Goal: Check status: Check status

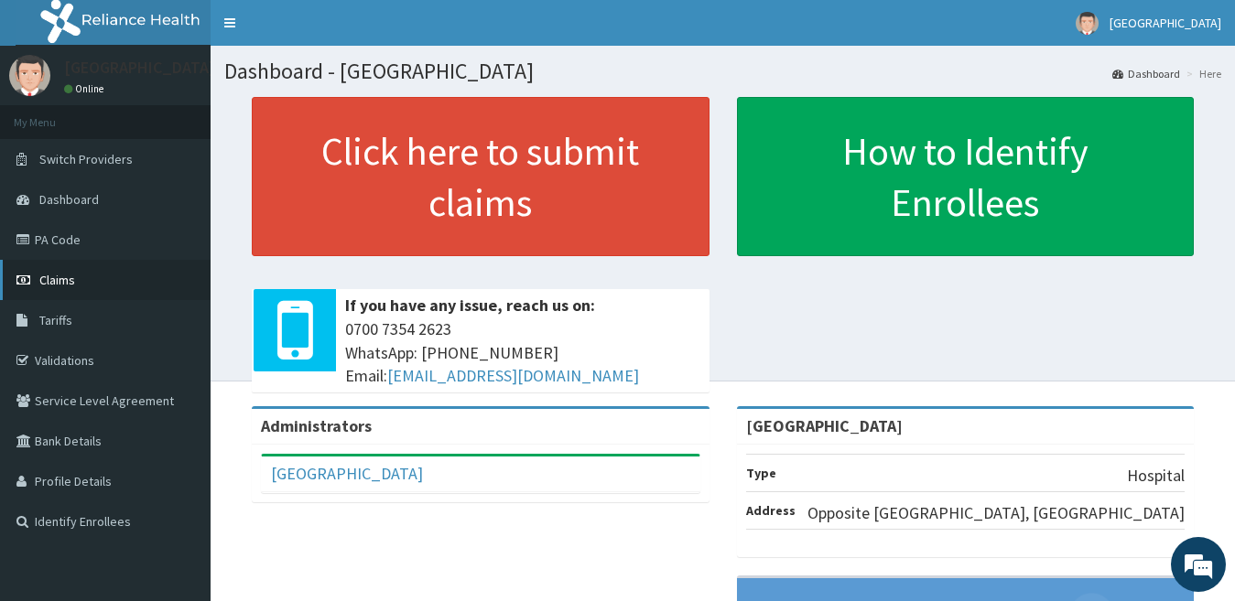
click at [75, 285] on link "Claims" at bounding box center [105, 280] width 210 height 40
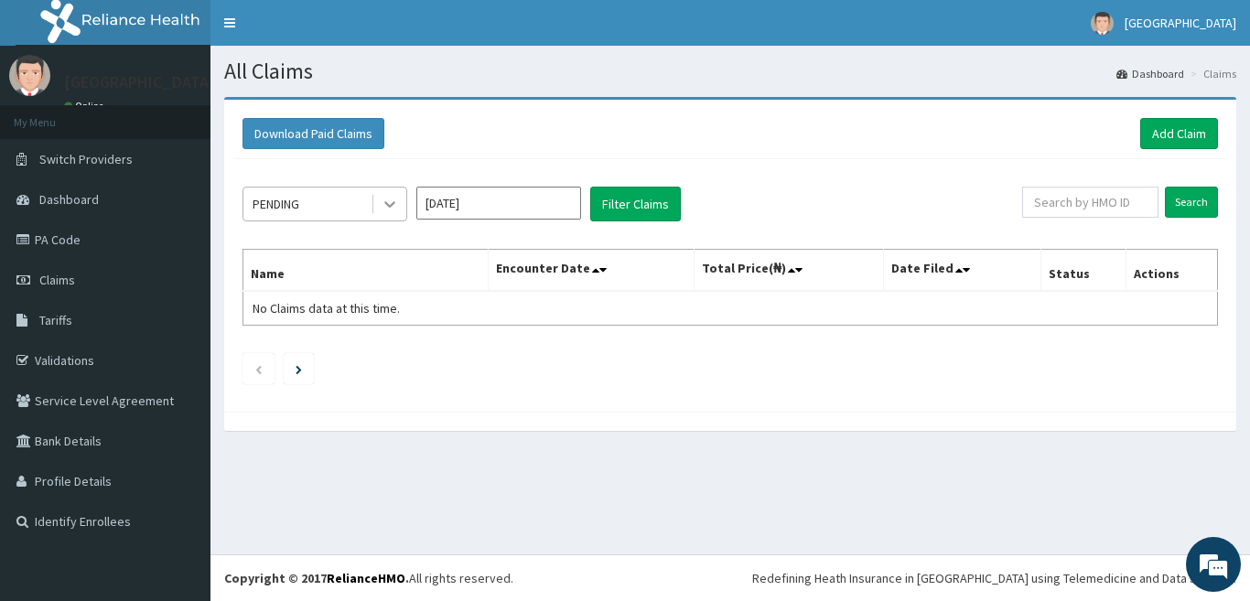
click at [389, 200] on icon at bounding box center [390, 204] width 18 height 18
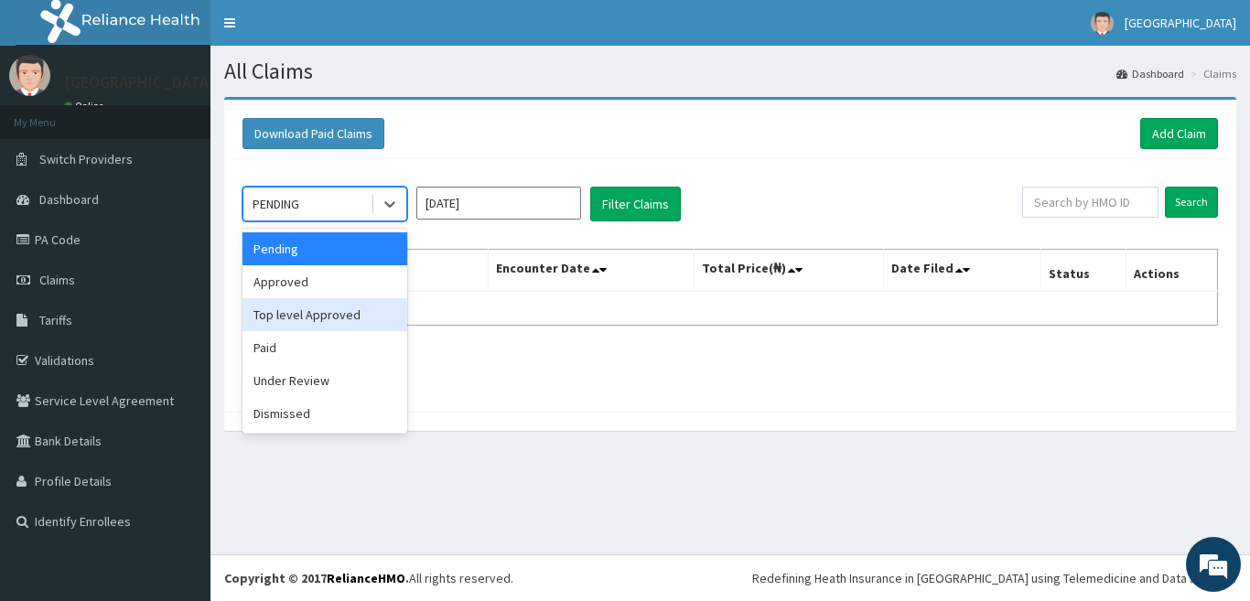
click at [330, 316] on div "Top level Approved" at bounding box center [325, 314] width 165 height 33
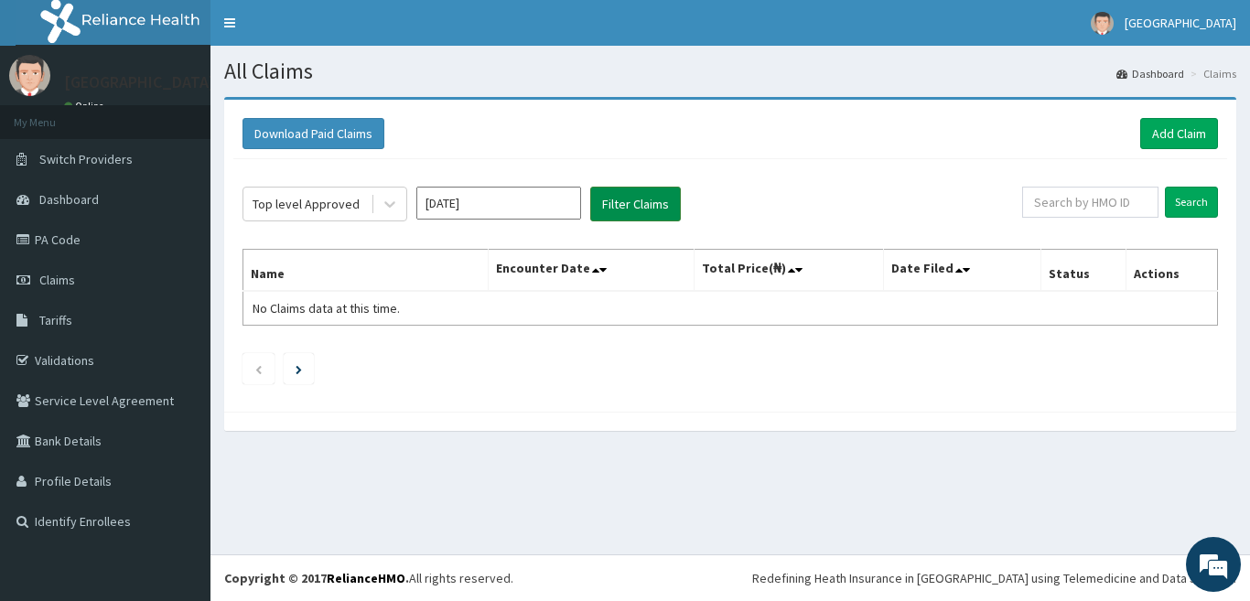
click at [620, 205] on button "Filter Claims" at bounding box center [635, 204] width 91 height 35
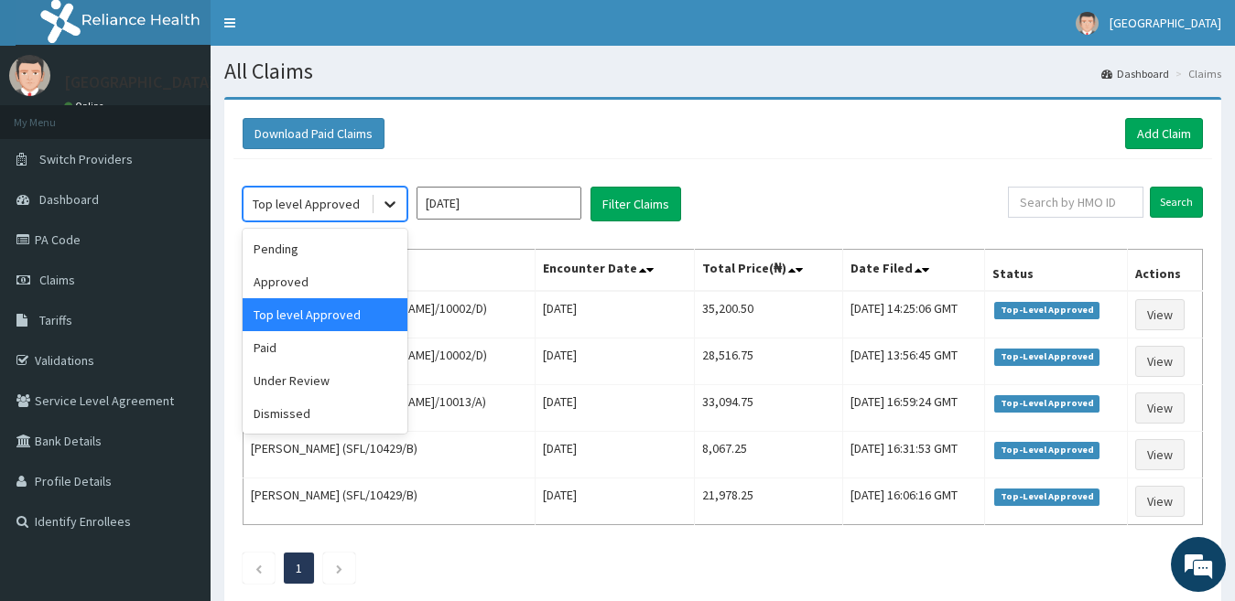
click at [391, 205] on icon at bounding box center [389, 205] width 11 height 6
click at [300, 344] on div "Paid" at bounding box center [325, 347] width 165 height 33
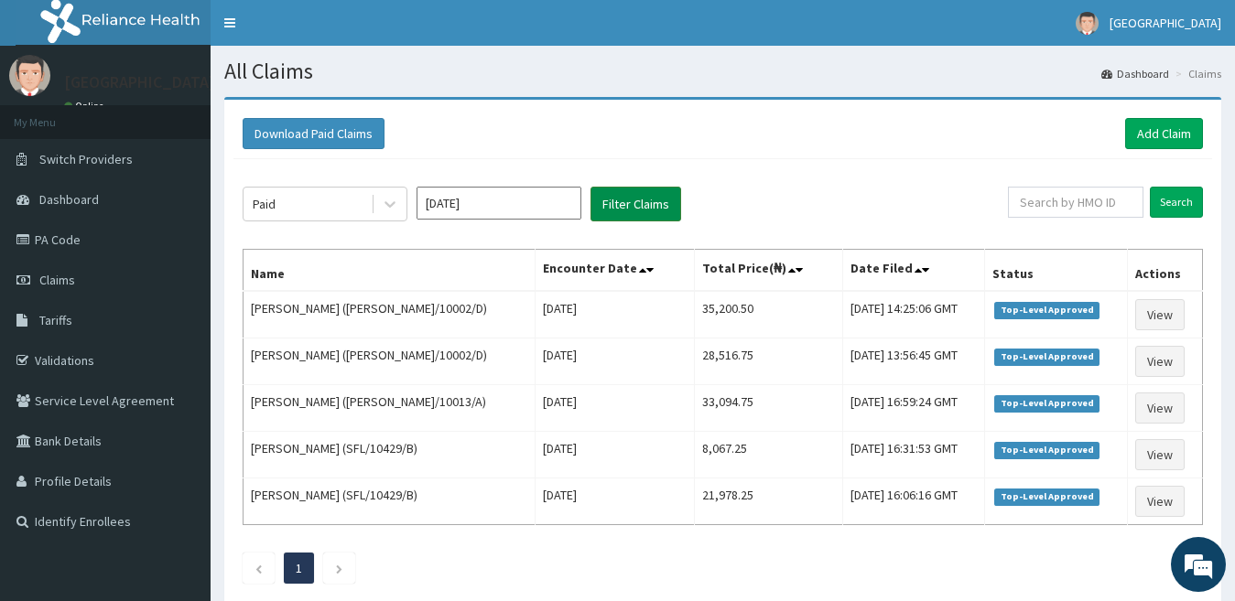
click at [610, 200] on button "Filter Claims" at bounding box center [635, 204] width 91 height 35
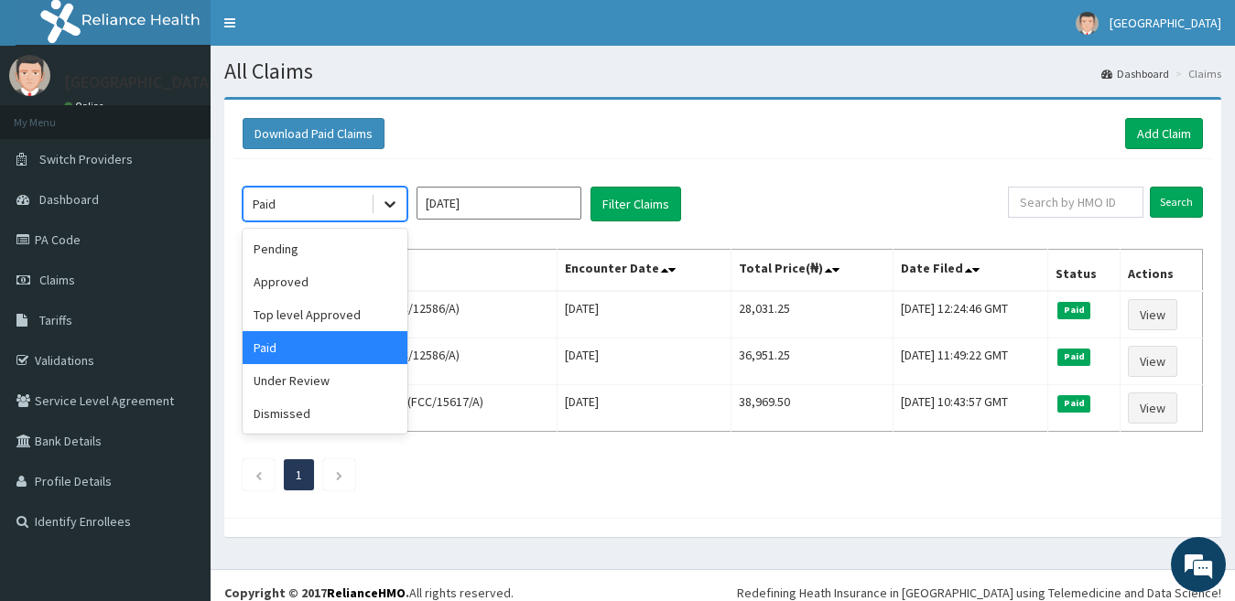
click at [384, 204] on icon at bounding box center [390, 204] width 18 height 18
click at [373, 385] on div "Under Review" at bounding box center [325, 380] width 165 height 33
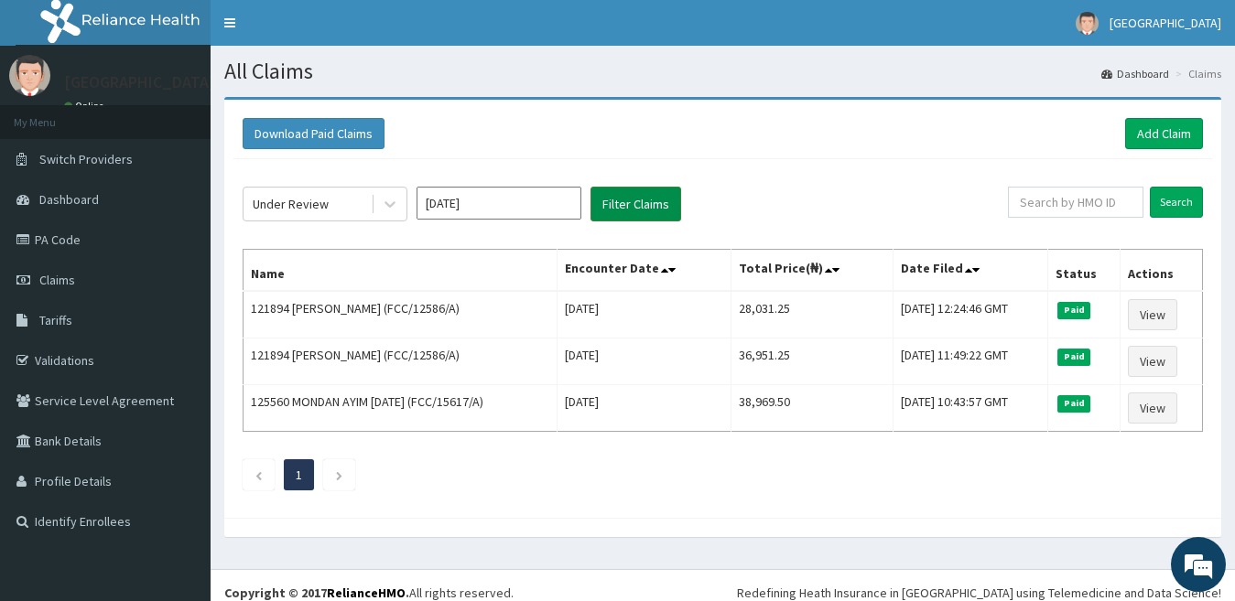
click at [648, 196] on button "Filter Claims" at bounding box center [635, 204] width 91 height 35
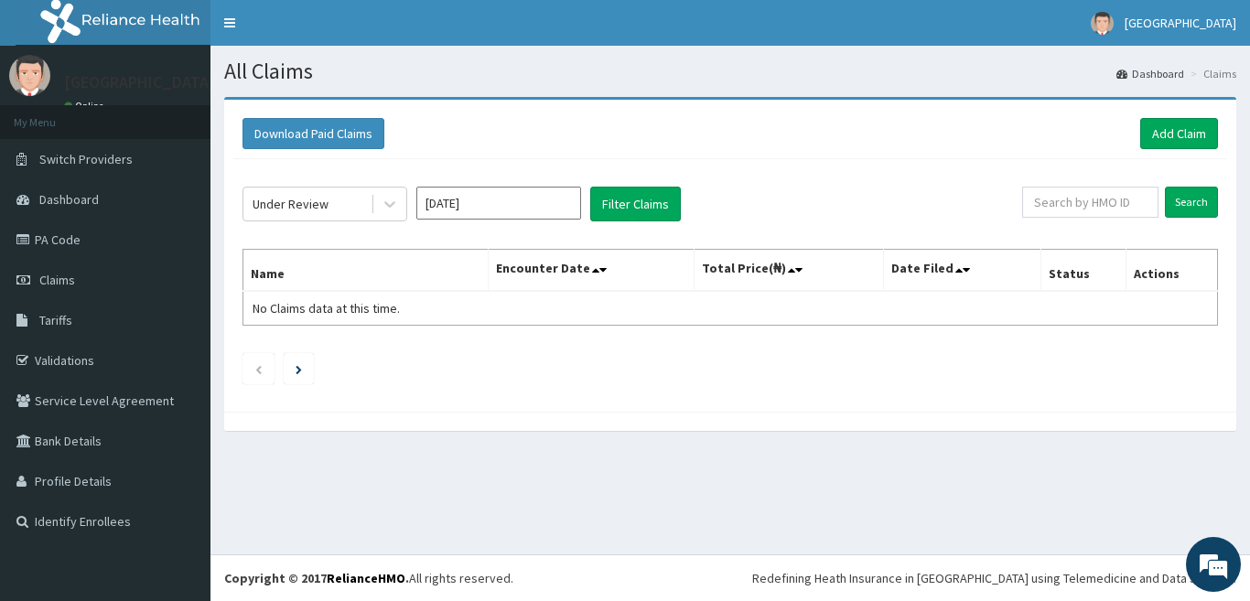
click at [511, 202] on input "Aug 2025" at bounding box center [498, 203] width 165 height 33
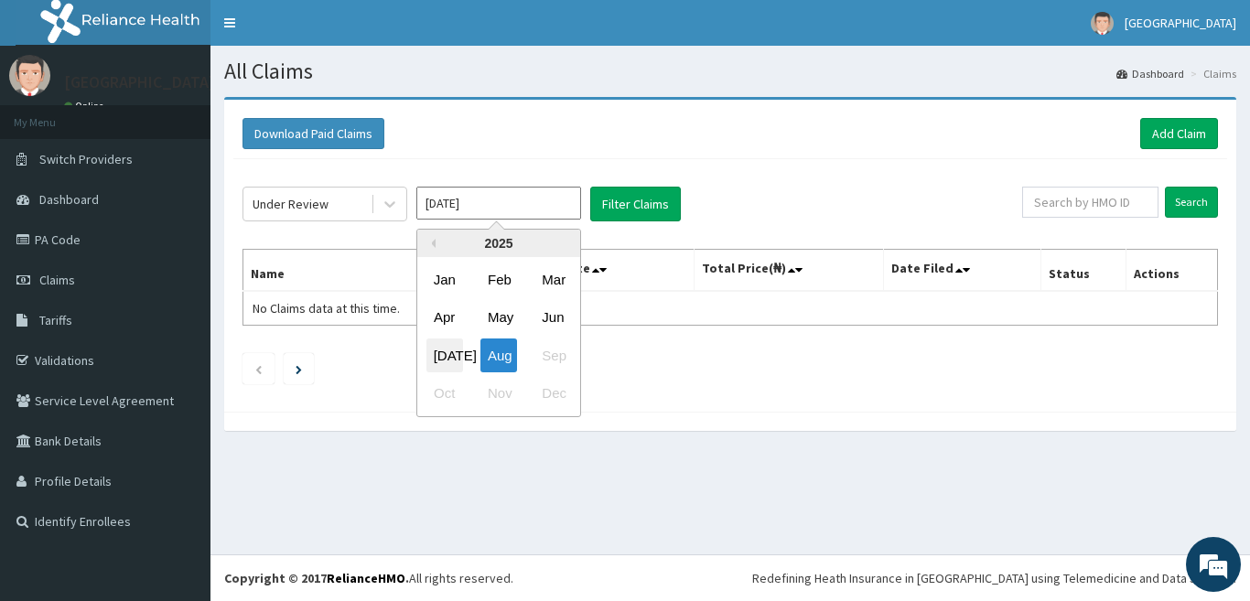
click at [444, 359] on div "Jul" at bounding box center [444, 356] width 37 height 34
type input "Jul 2025"
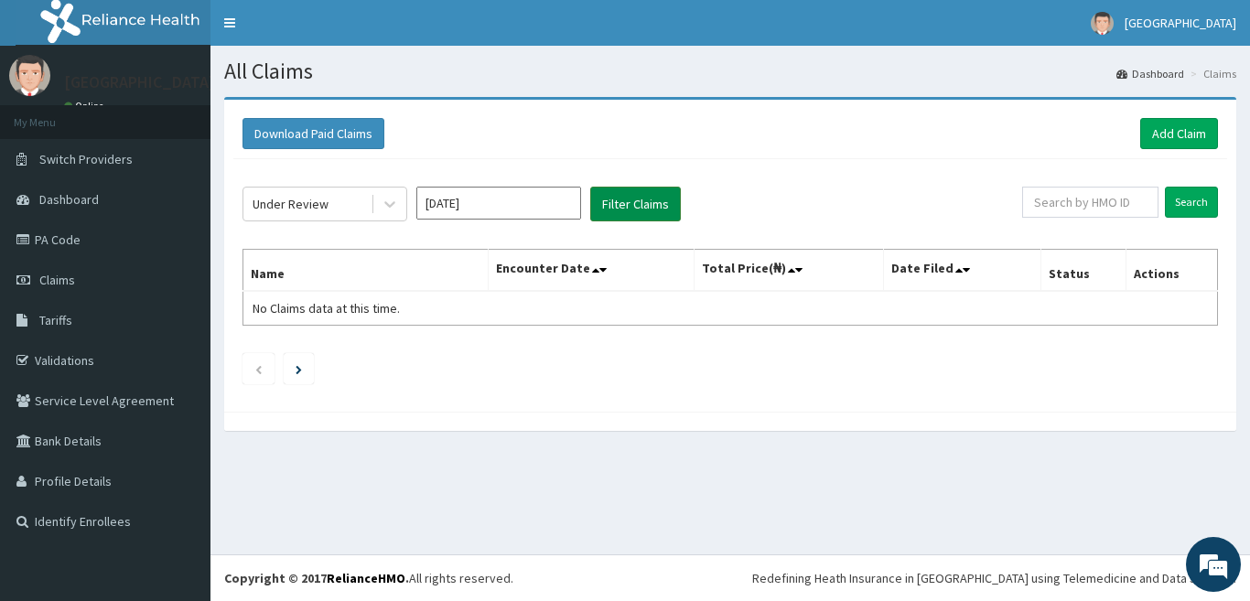
click at [632, 207] on button "Filter Claims" at bounding box center [635, 204] width 91 height 35
